Goal: Information Seeking & Learning: Learn about a topic

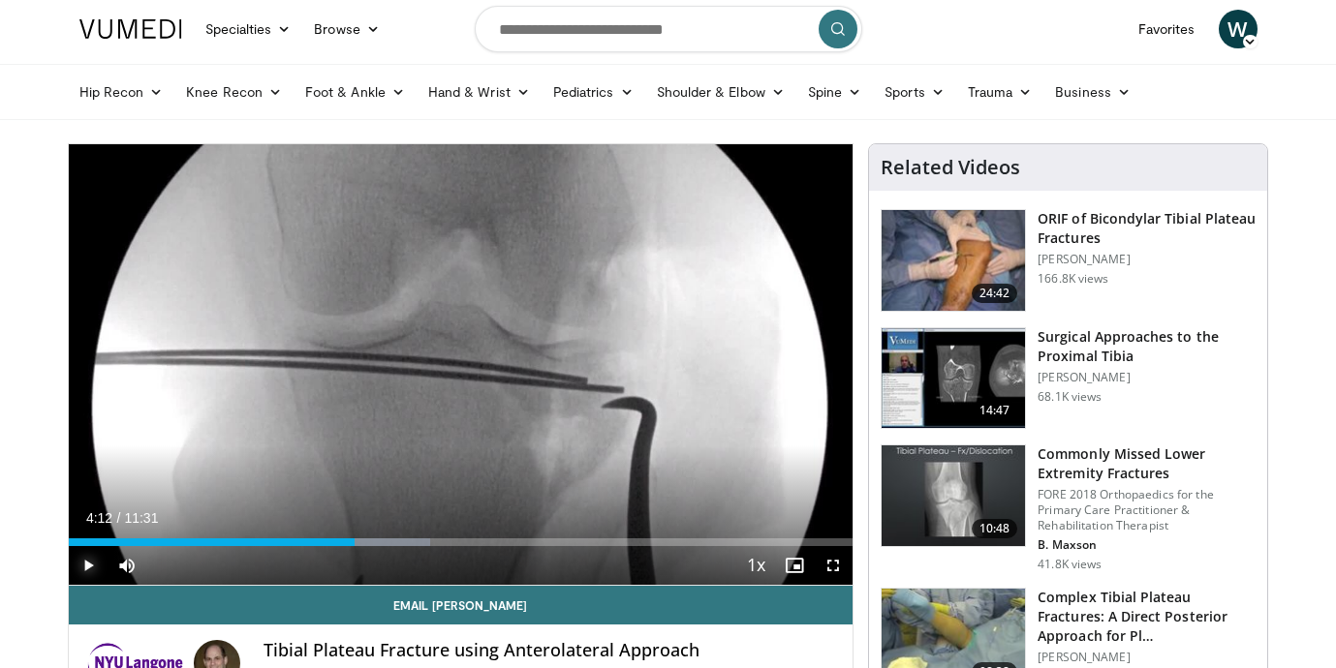
click at [89, 567] on span "Video Player" at bounding box center [88, 565] width 39 height 39
click at [89, 562] on span "Video Player" at bounding box center [88, 565] width 39 height 39
click at [82, 568] on span "Video Player" at bounding box center [88, 565] width 39 height 39
click at [86, 563] on span "Video Player" at bounding box center [88, 565] width 39 height 39
click at [79, 568] on span "Video Player" at bounding box center [88, 565] width 39 height 39
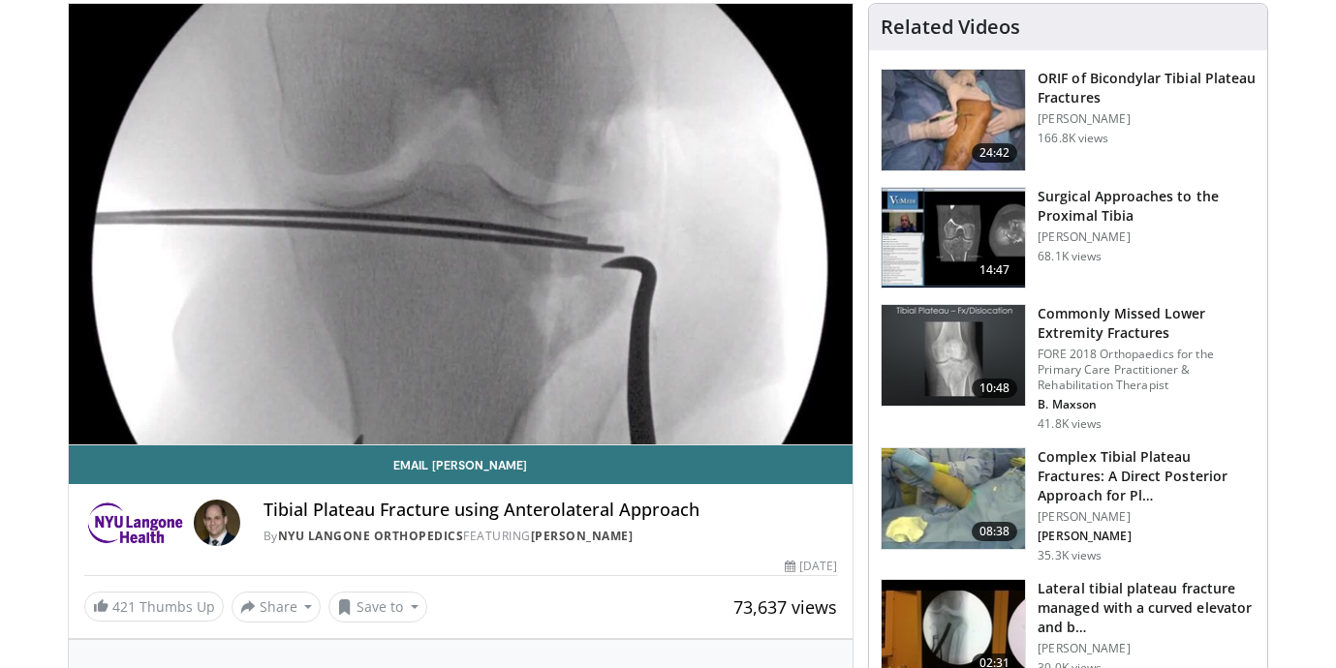
scroll to position [166, 0]
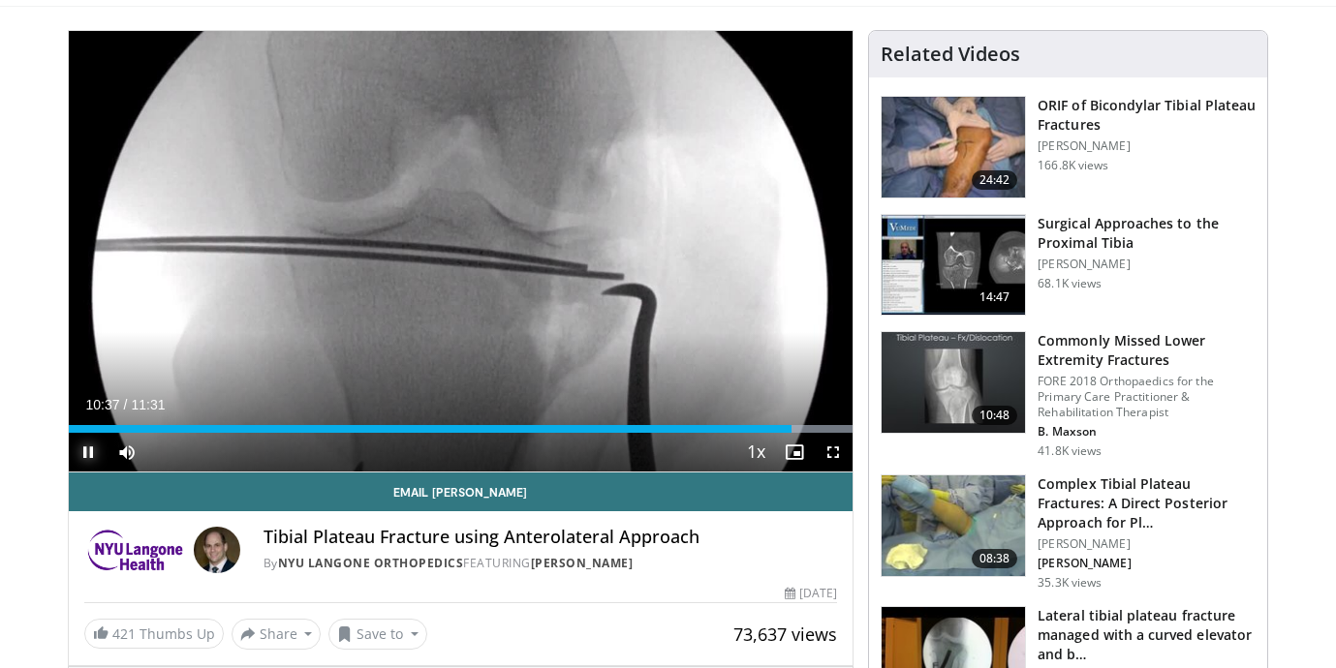
click at [78, 456] on span "Video Player" at bounding box center [88, 452] width 39 height 39
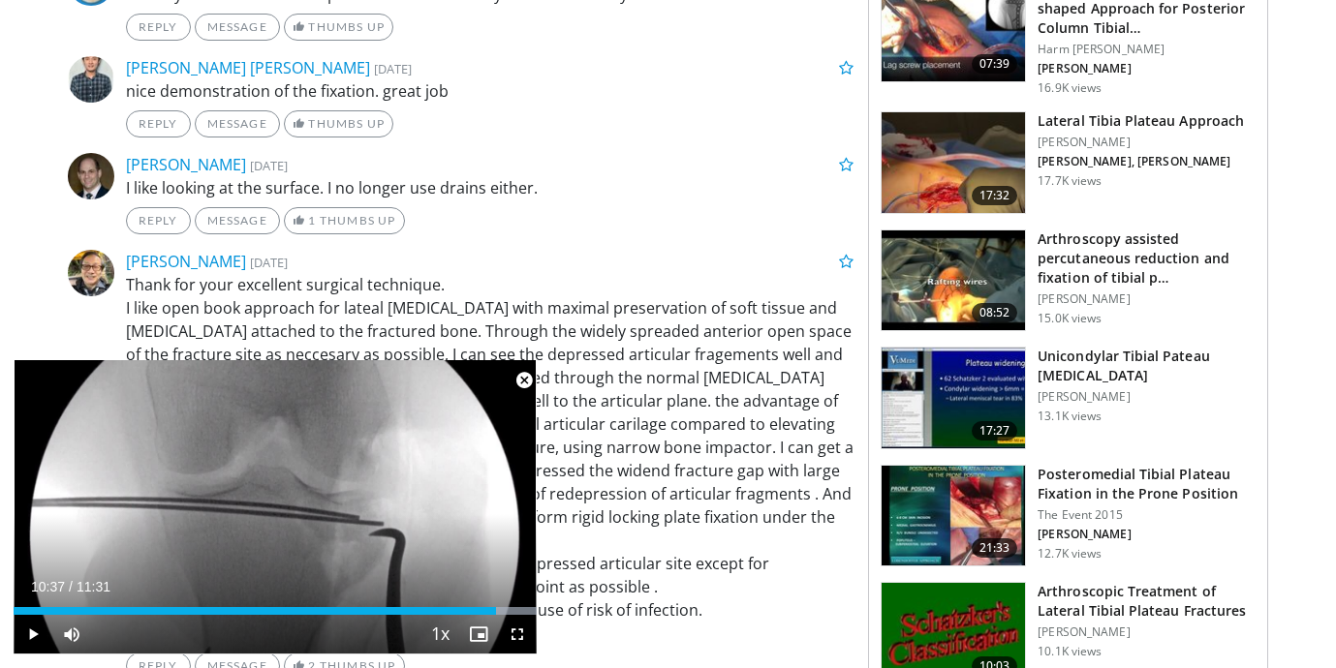
click at [526, 384] on span "Video Player" at bounding box center [524, 380] width 39 height 39
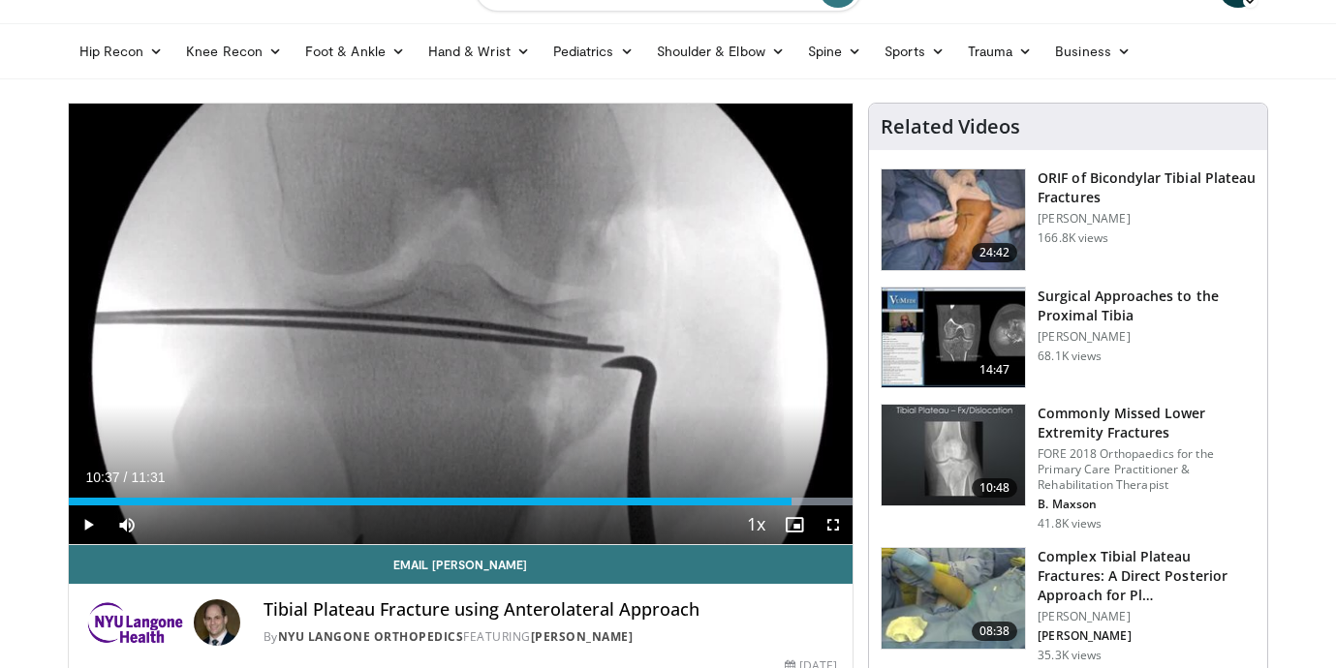
scroll to position [0, 0]
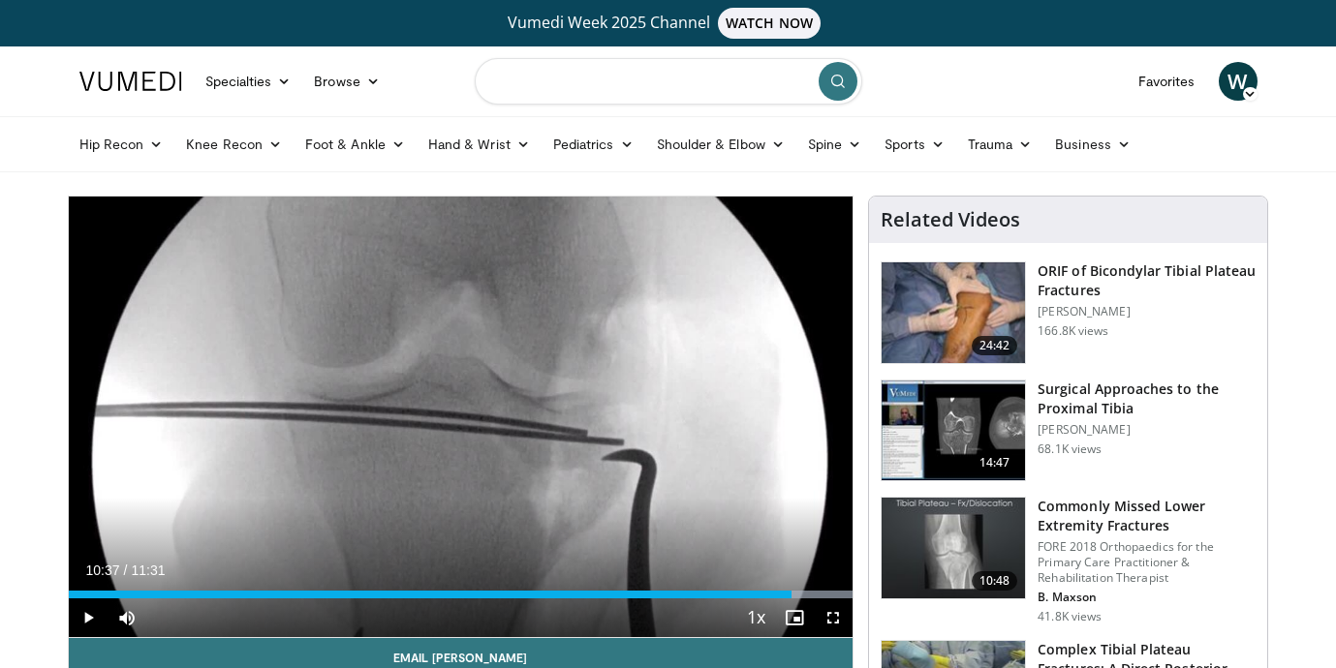
click at [560, 85] on input "Search topics, interventions" at bounding box center [668, 81] width 387 height 46
type input "**********"
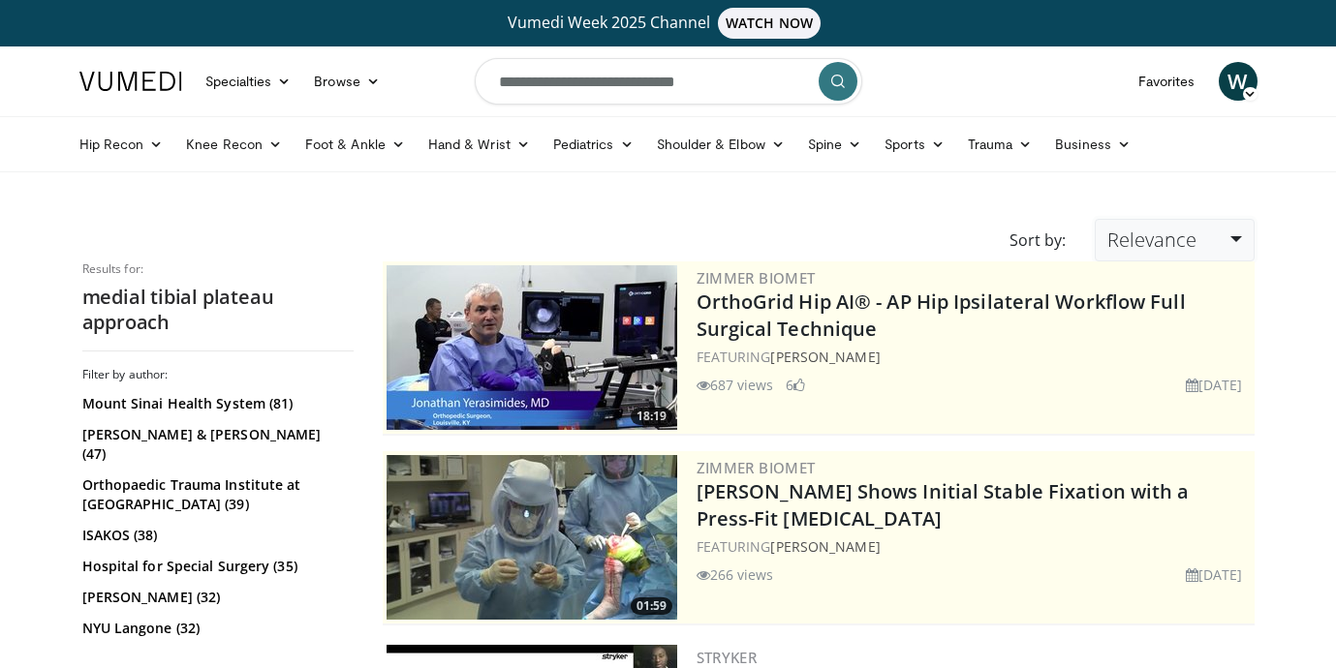
click at [1176, 228] on span "Relevance" at bounding box center [1151, 240] width 89 height 26
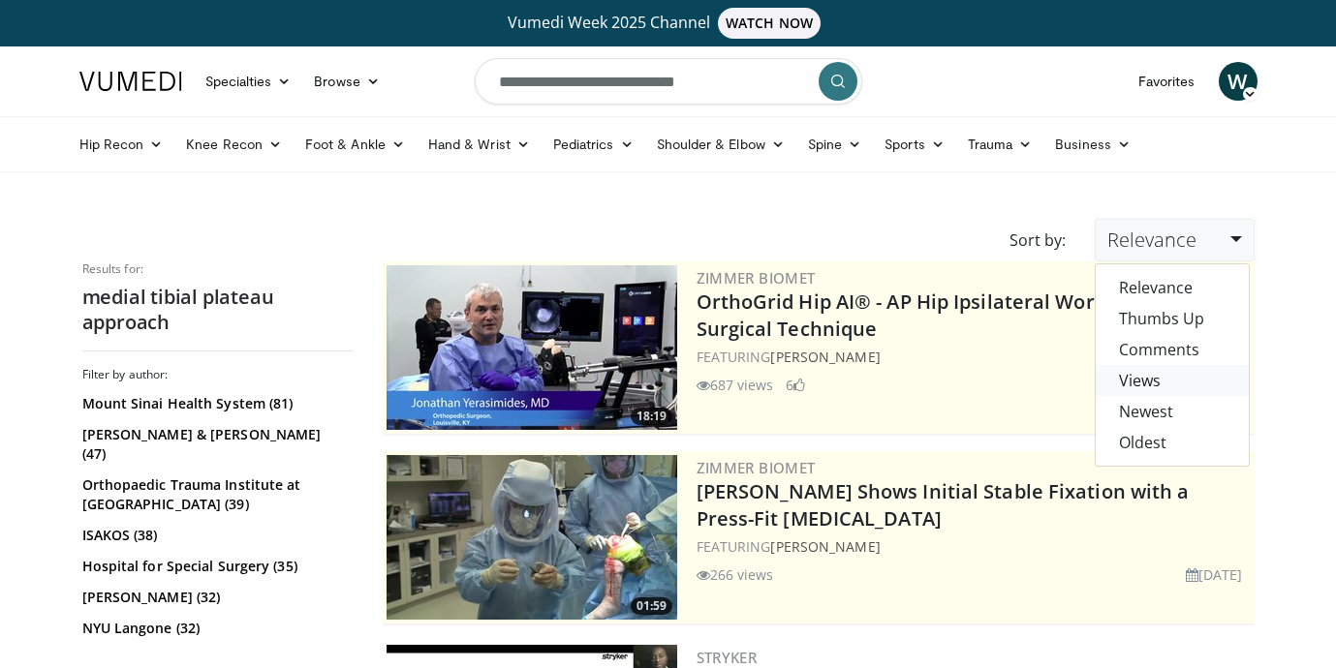
click at [1168, 386] on link "Views" at bounding box center [1171, 380] width 153 height 31
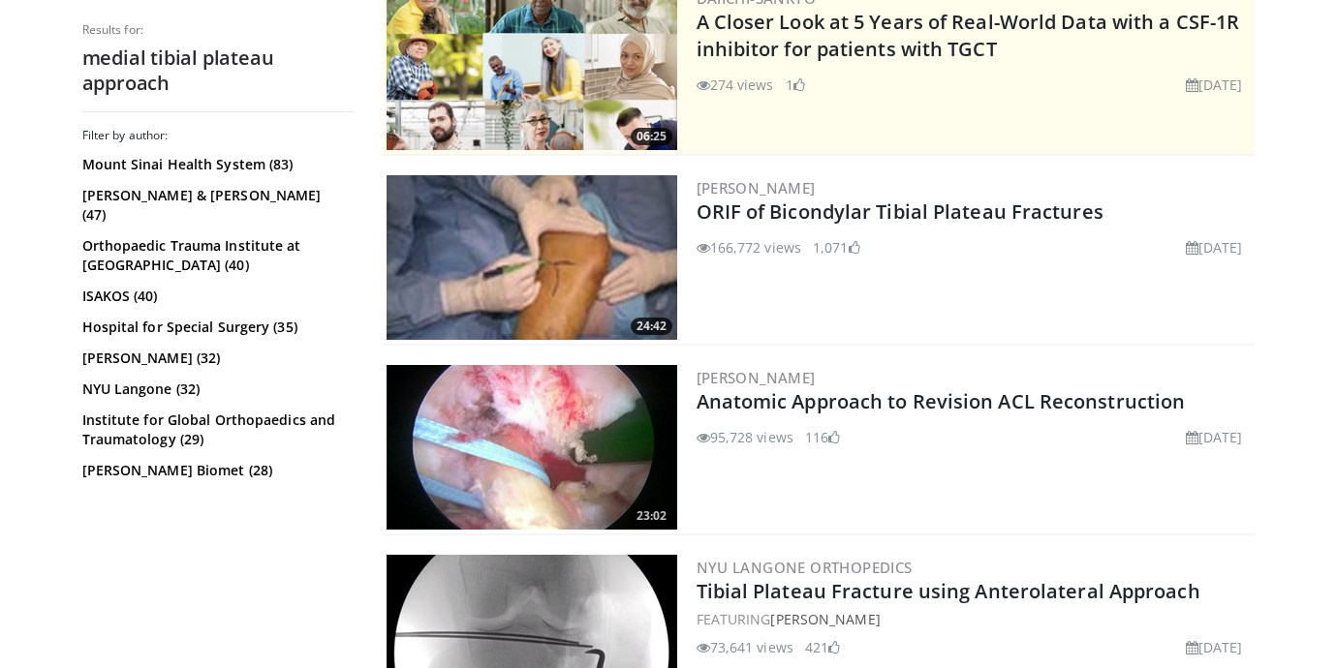
scroll to position [583, 0]
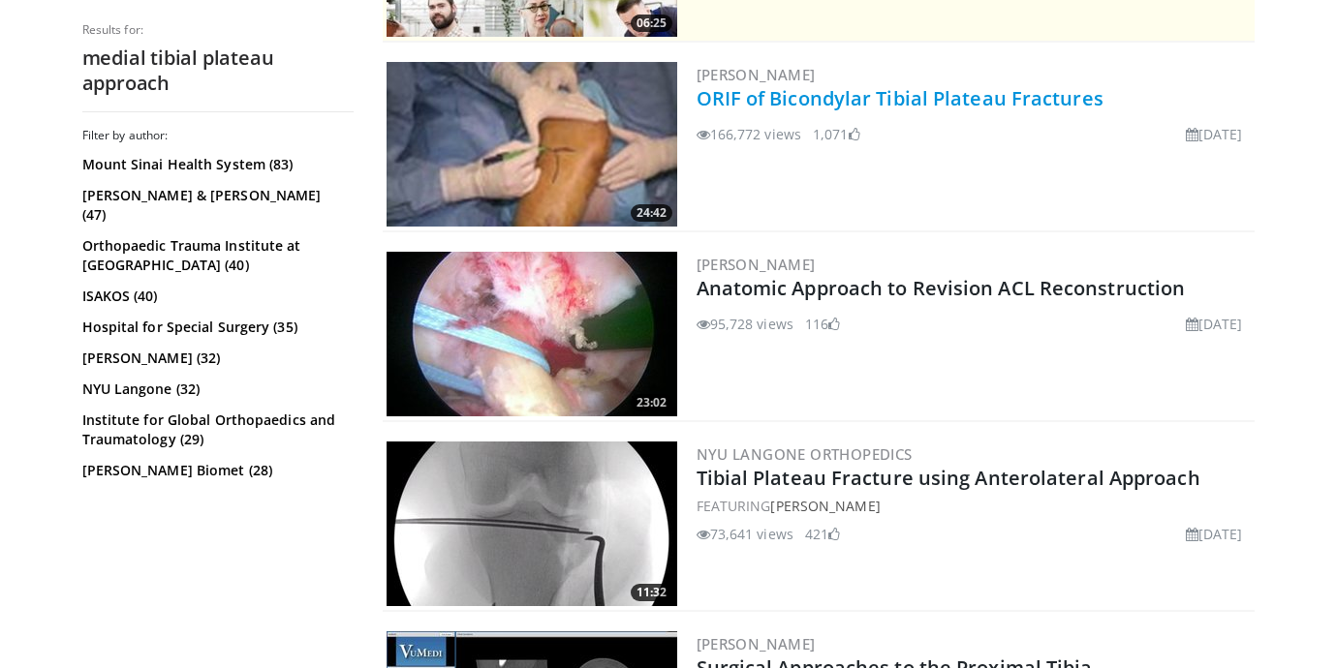
click at [880, 93] on link "ORIF of Bicondylar Tibial Plateau Fractures" at bounding box center [899, 98] width 407 height 26
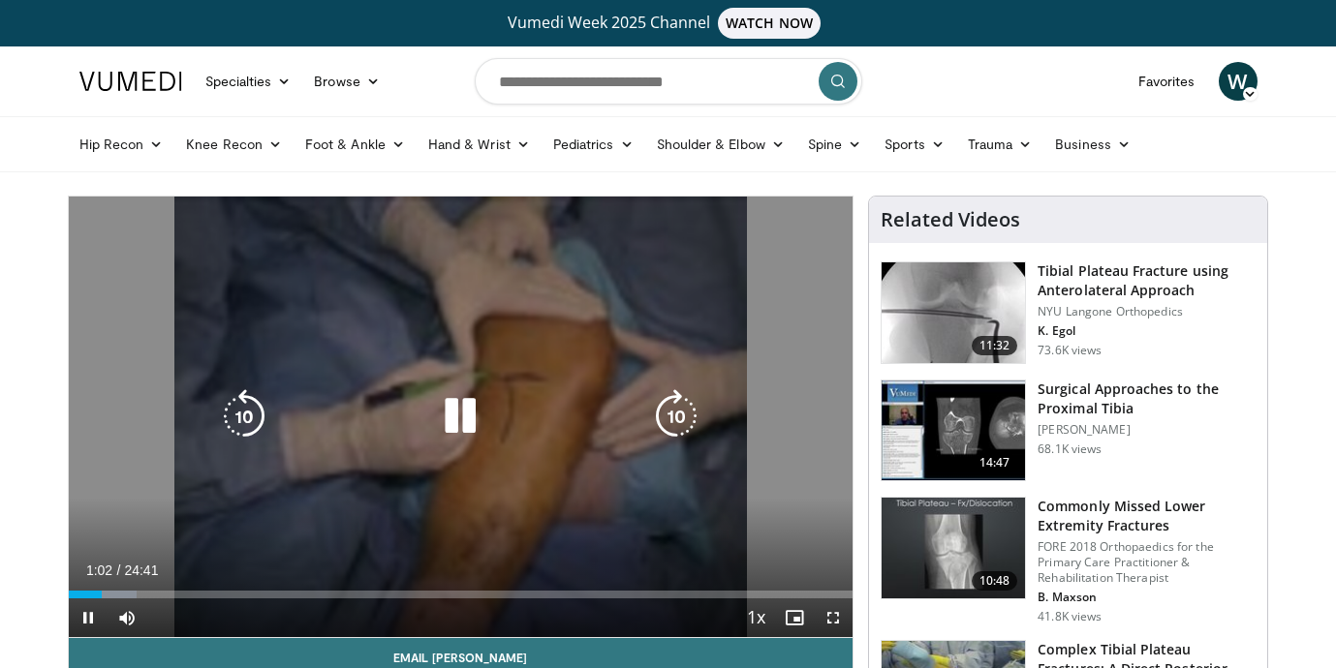
click at [455, 418] on icon "Video Player" at bounding box center [460, 416] width 54 height 54
